Goal: Task Accomplishment & Management: Use online tool/utility

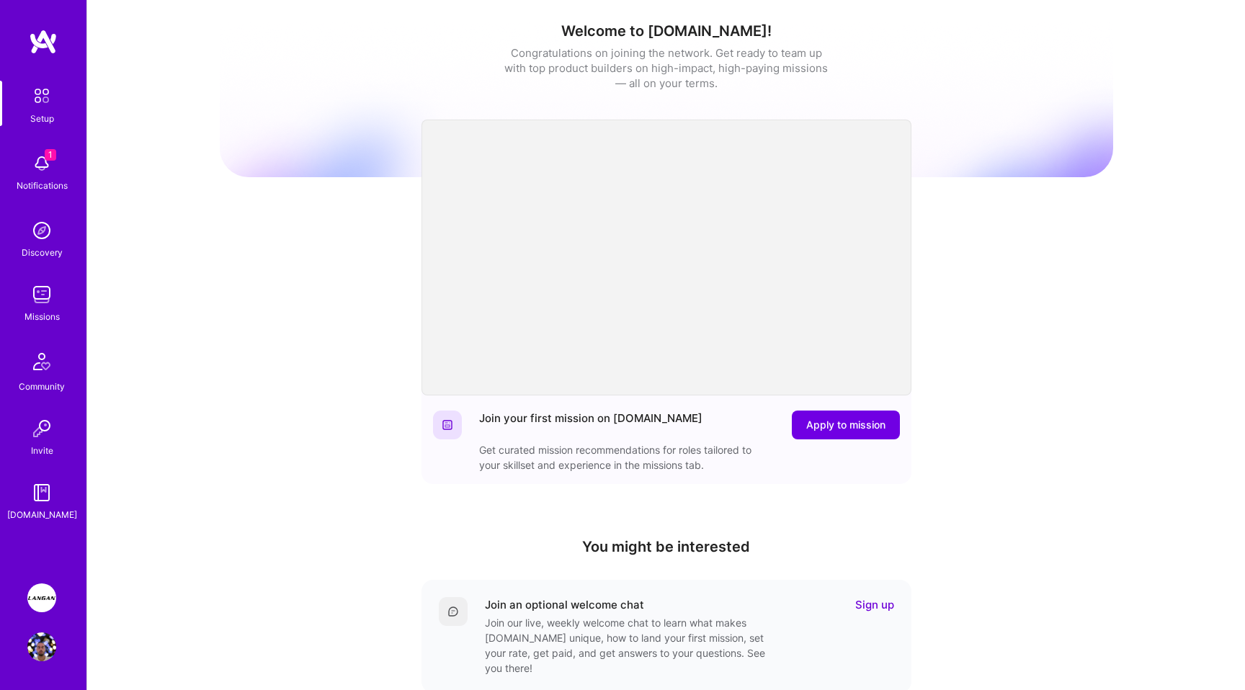
click at [53, 594] on img at bounding box center [41, 597] width 29 height 29
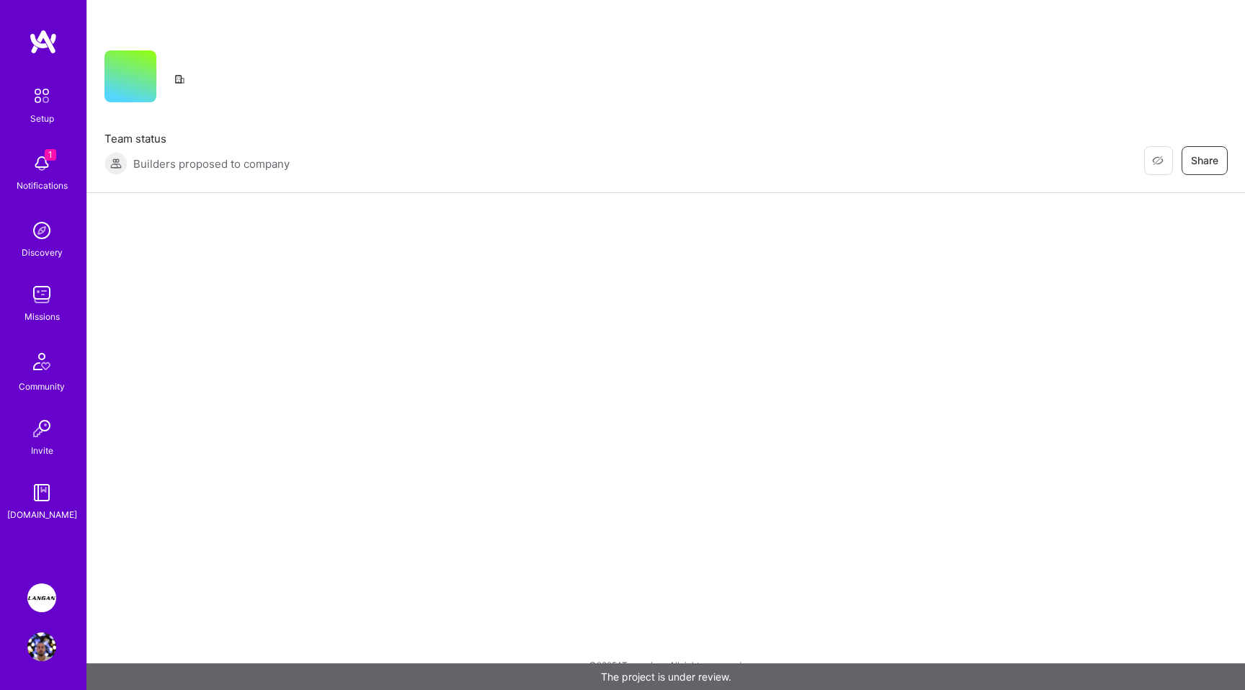
click at [40, 599] on img at bounding box center [41, 597] width 29 height 29
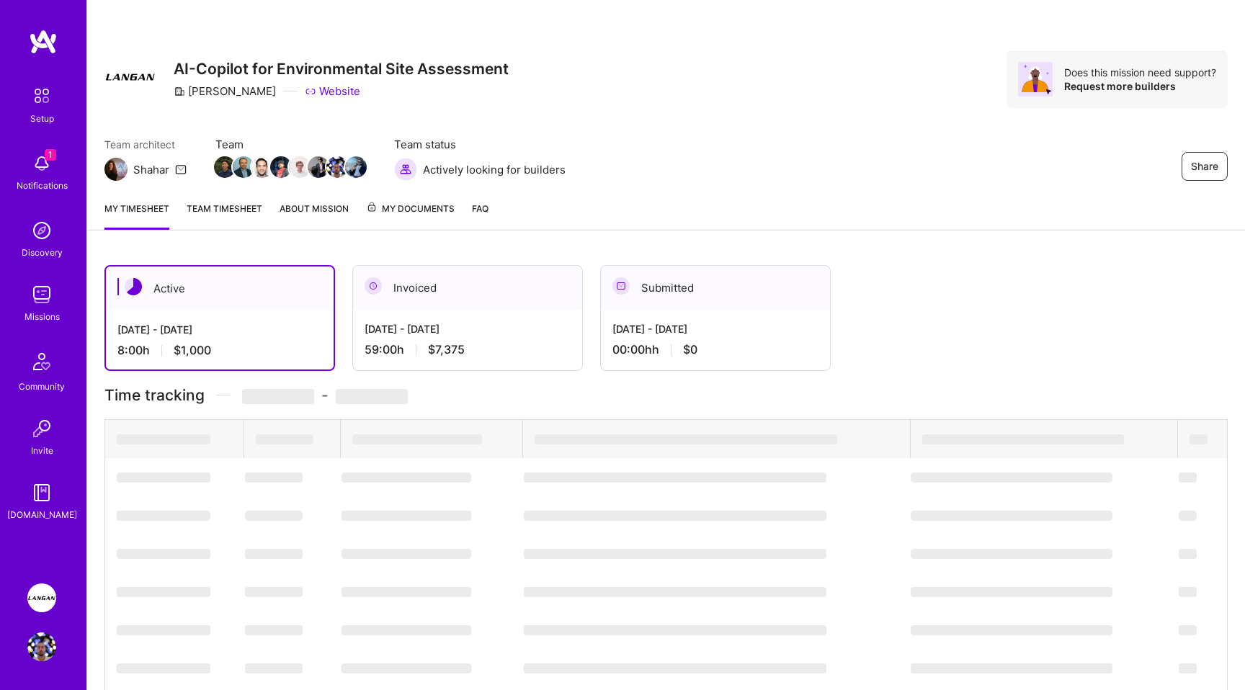
click at [231, 208] on link "Team timesheet" at bounding box center [225, 215] width 76 height 29
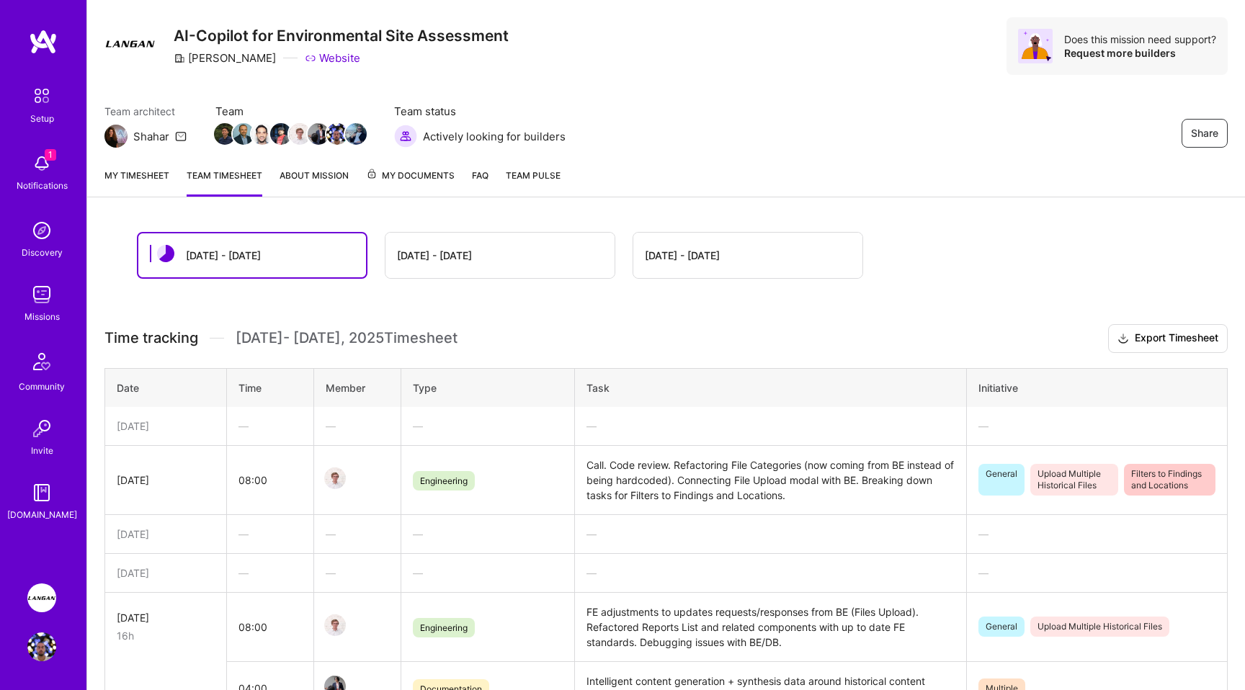
scroll to position [32, 0]
click at [133, 176] on link "My timesheet" at bounding box center [136, 183] width 65 height 29
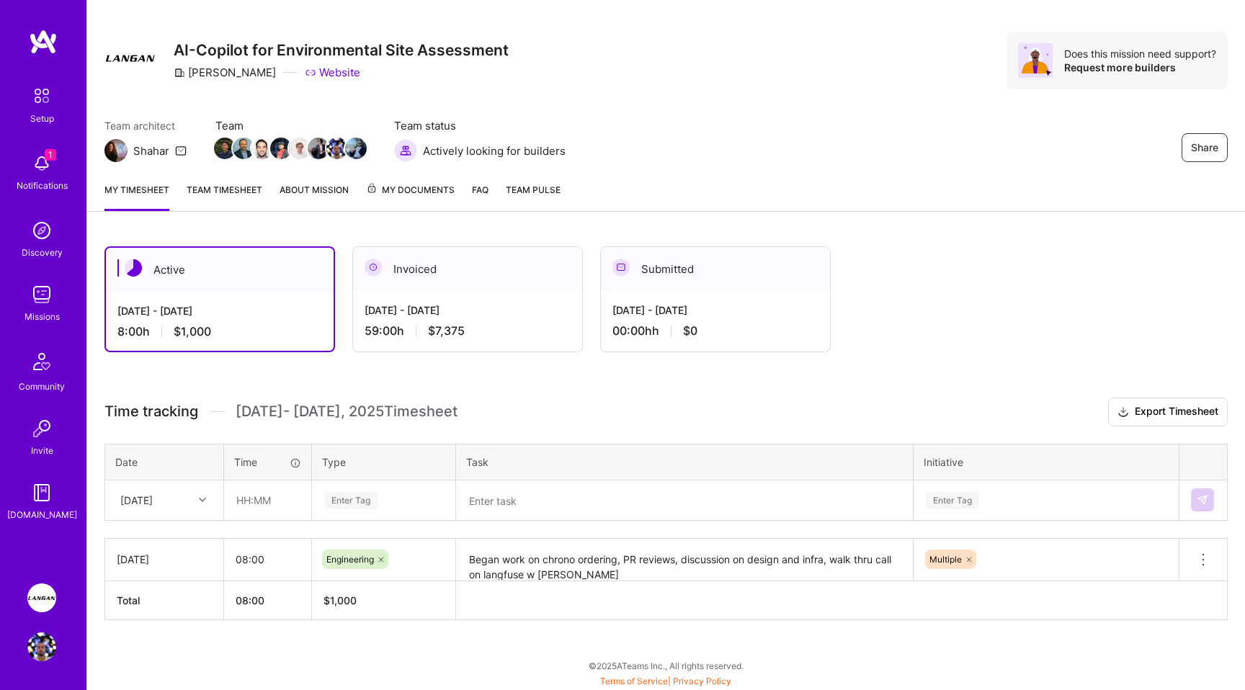
scroll to position [207, 0]
click at [1093, 565] on div "Multiple" at bounding box center [1045, 558] width 265 height 37
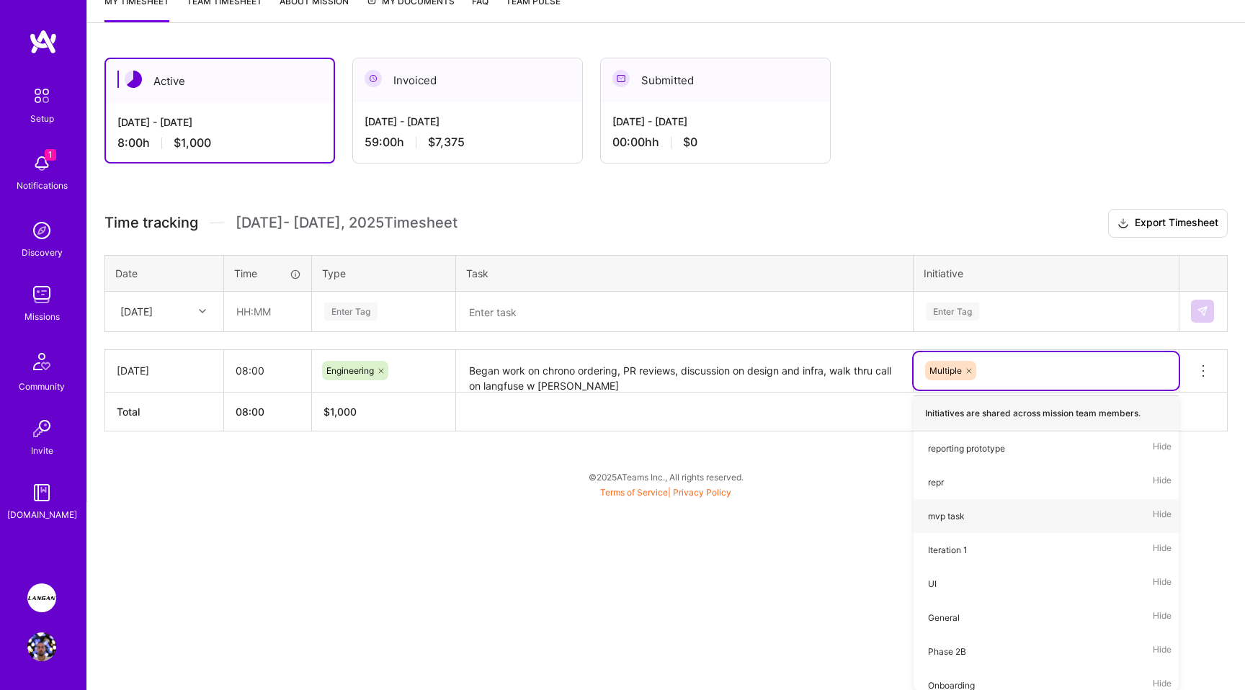
scroll to position [19, 0]
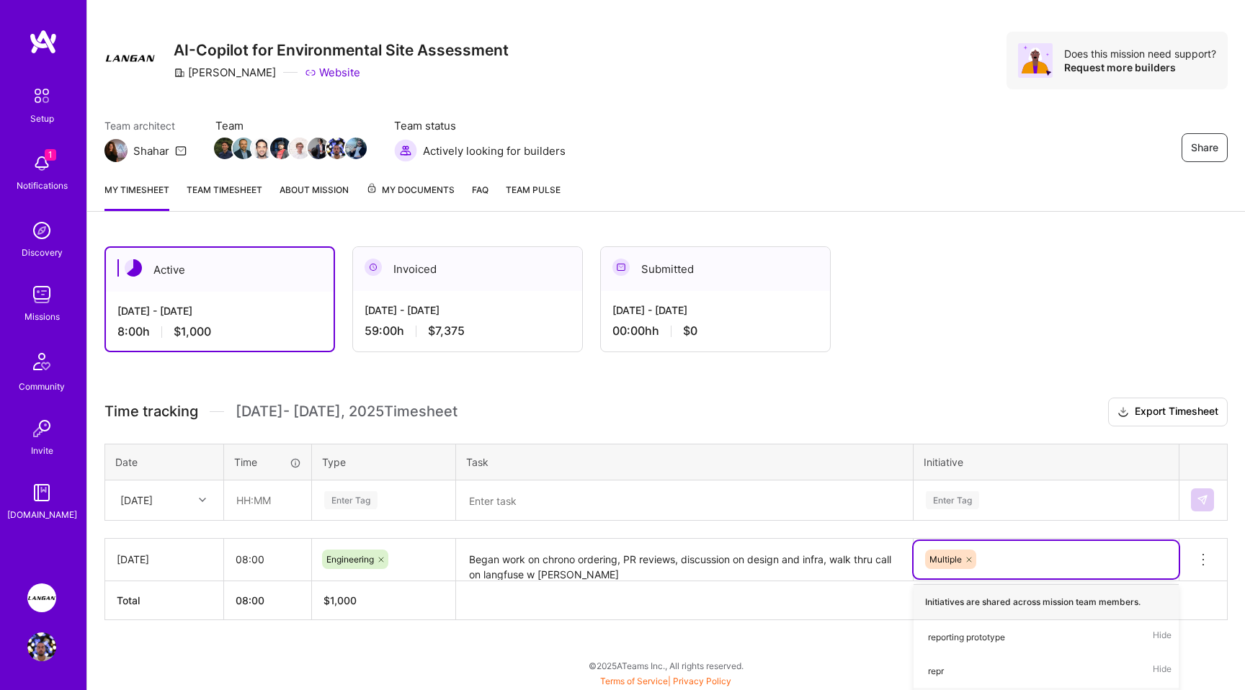
drag, startPoint x: 670, startPoint y: 529, endPoint x: 918, endPoint y: 429, distance: 267.2
click at [670, 529] on html "1 Setup 1 Notifications Discovery Missions Community Invite [DOMAIN_NAME] [PERS…" at bounding box center [622, 332] width 1245 height 702
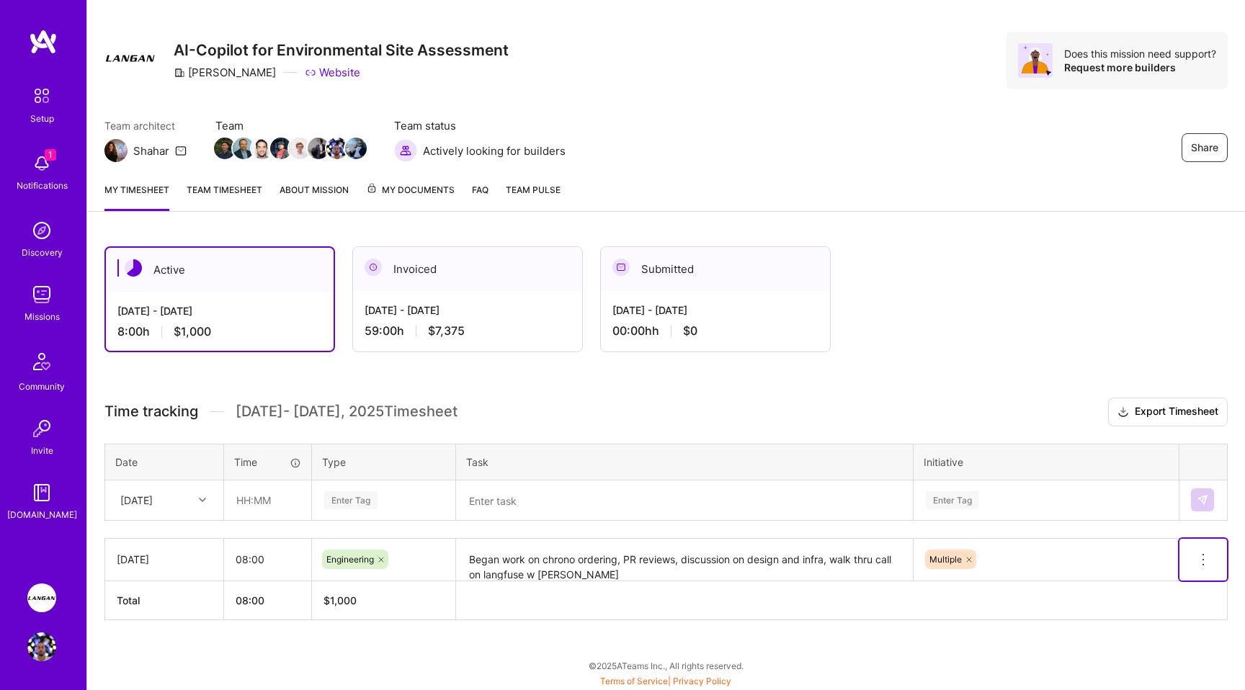
click at [1196, 560] on icon at bounding box center [1202, 559] width 17 height 17
drag, startPoint x: 1203, startPoint y: 555, endPoint x: 776, endPoint y: 491, distance: 431.9
click at [277, 503] on input "text" at bounding box center [268, 500] width 86 height 38
type input "08:00"
click at [346, 493] on div "Enter Tag" at bounding box center [350, 500] width 53 height 22
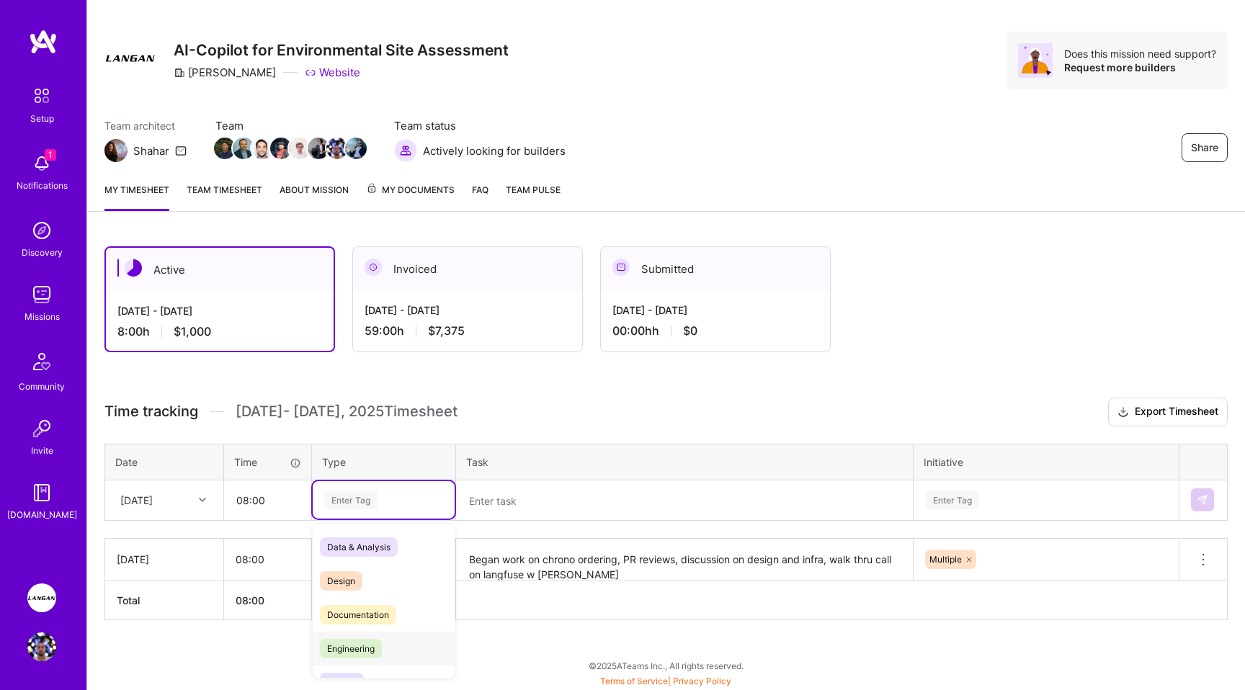
click at [359, 643] on span "Engineering" at bounding box center [351, 648] width 62 height 19
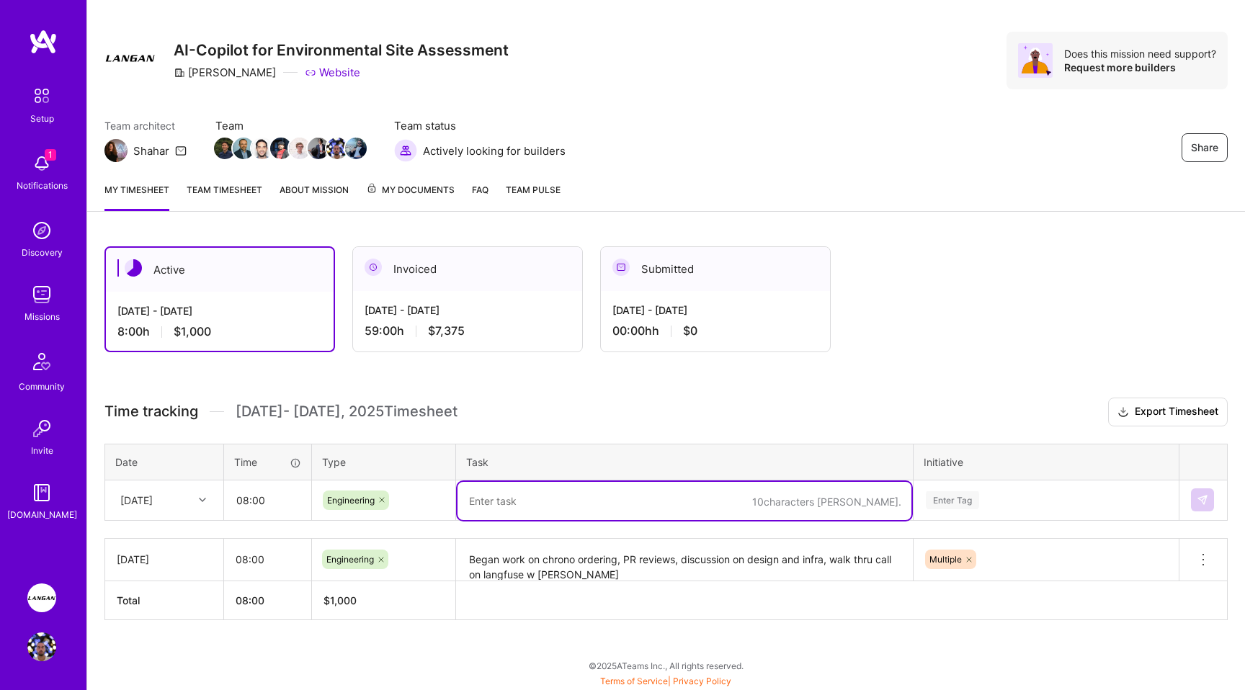
click at [524, 495] on textarea at bounding box center [684, 501] width 454 height 38
type textarea "continued work on chrono ordering, call with [PERSON_NAME]"
click at [931, 501] on div "Enter Tag" at bounding box center [1046, 498] width 264 height 37
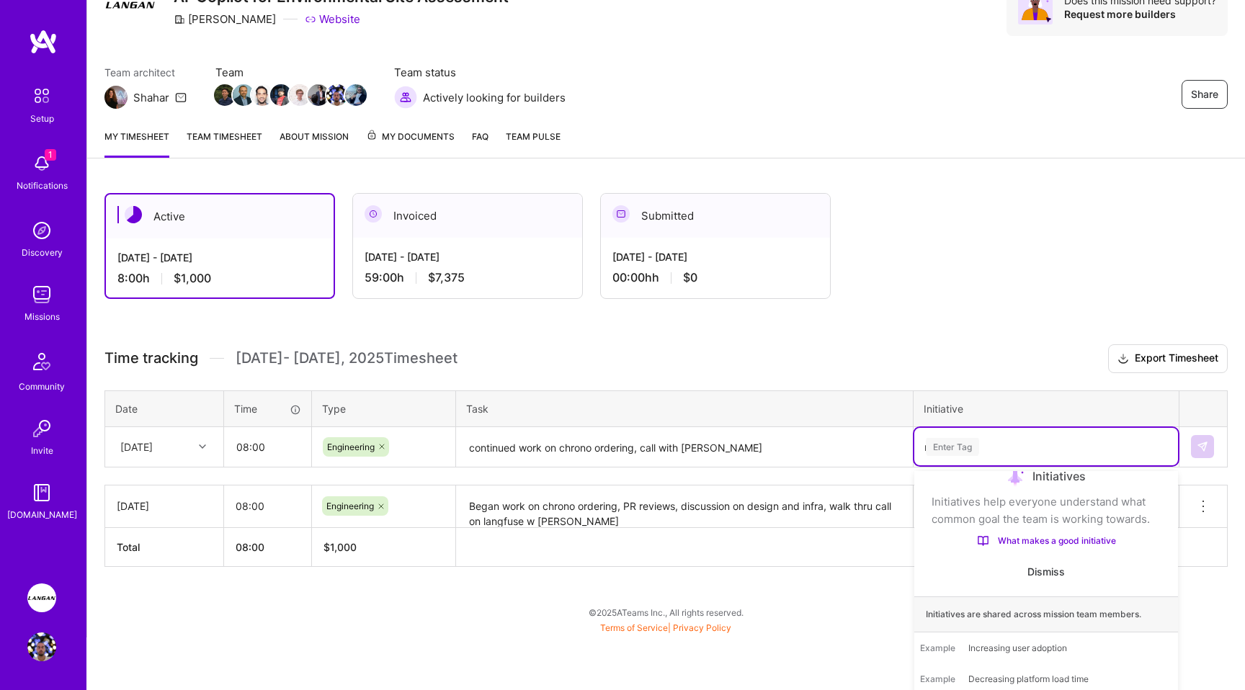
scroll to position [19, 0]
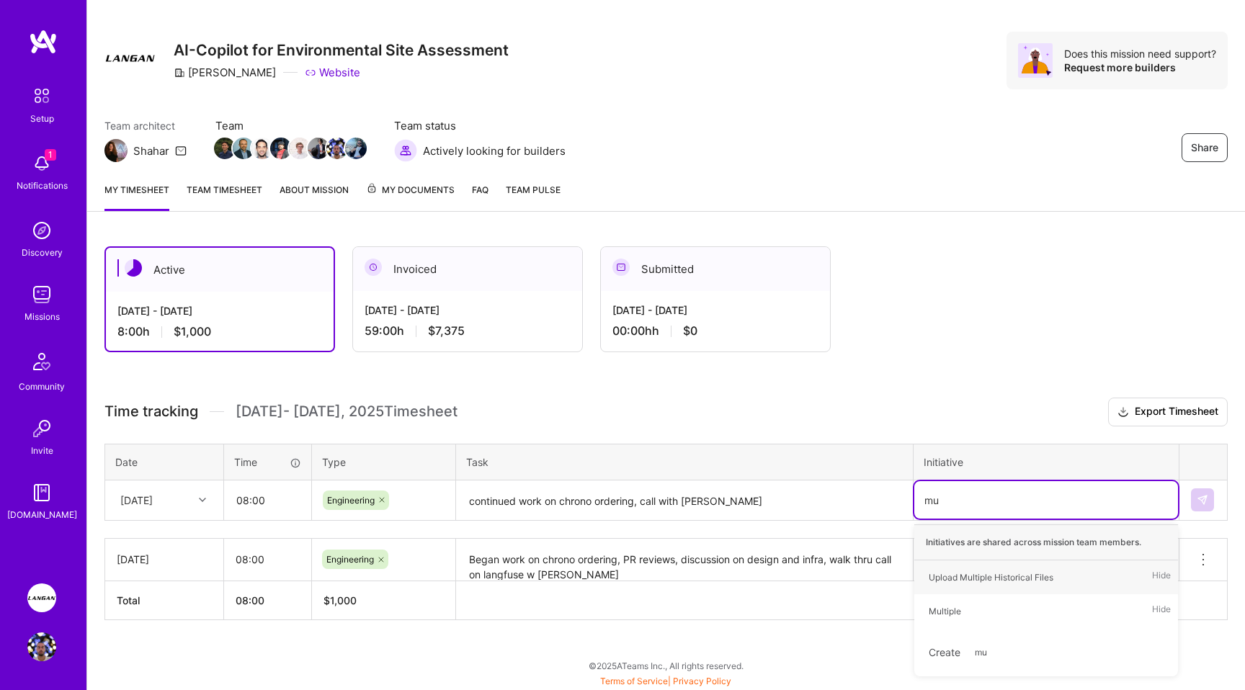
type input "mul"
click at [990, 623] on div "Multiple Hide" at bounding box center [1046, 611] width 264 height 34
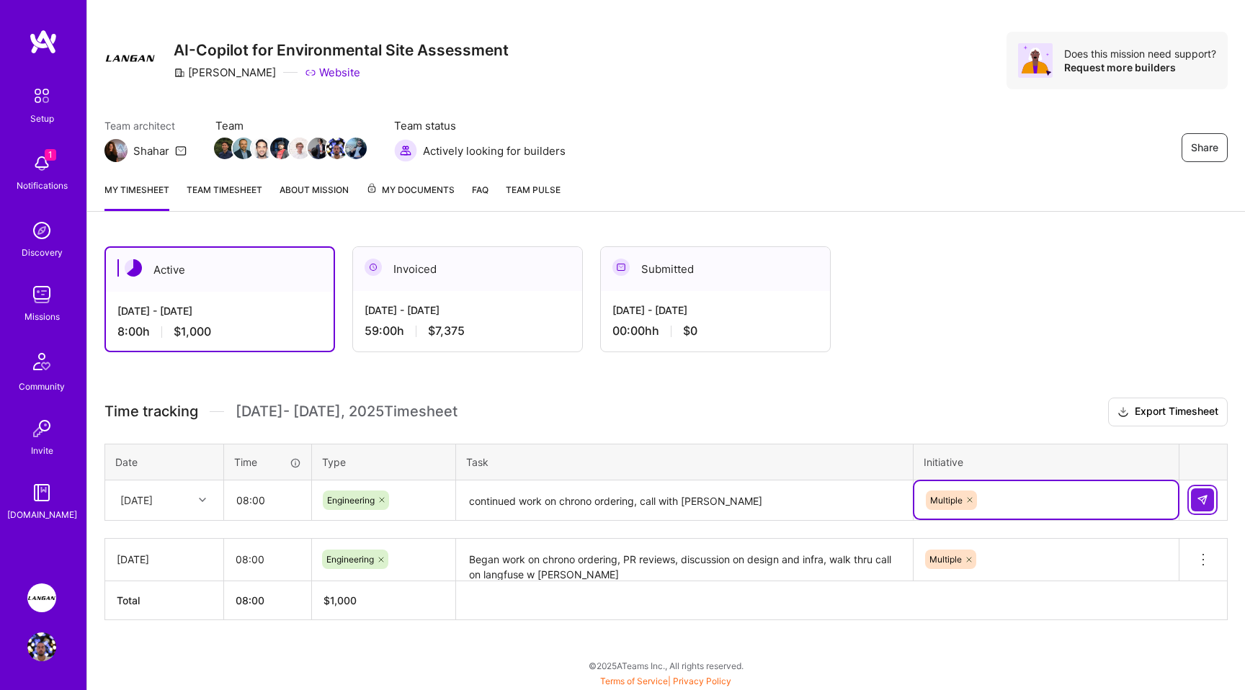
click at [1203, 501] on img at bounding box center [1202, 500] width 12 height 12
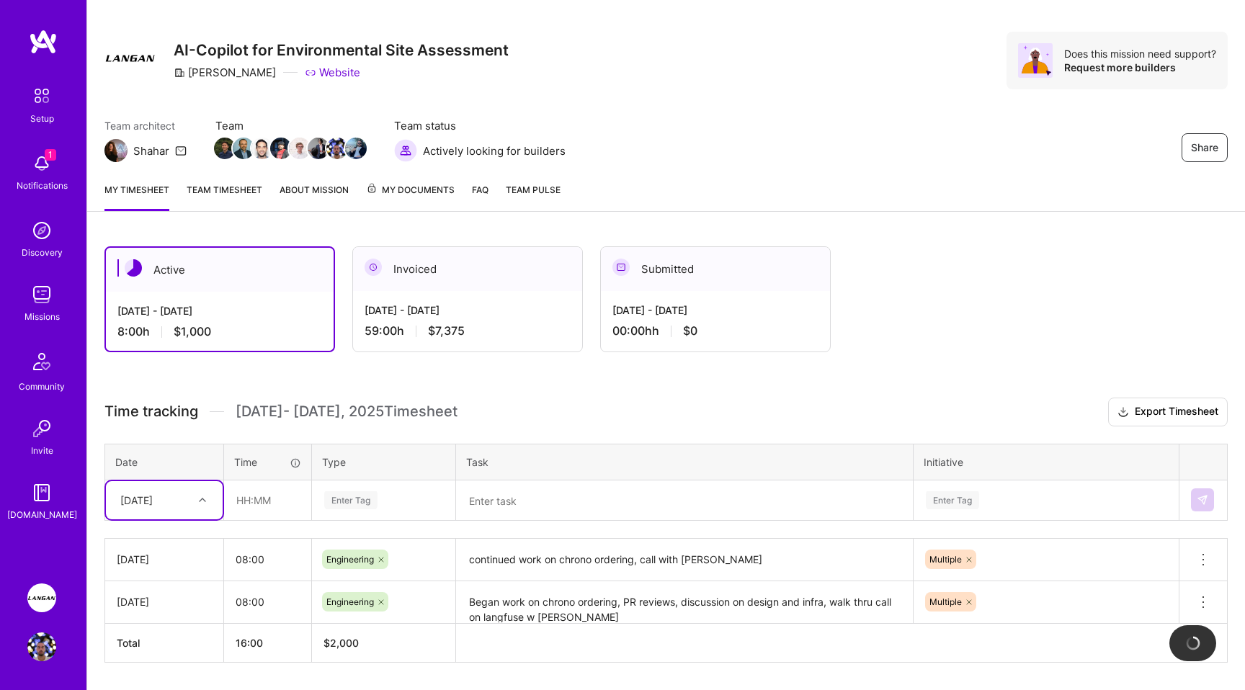
scroll to position [61, 0]
